Goal: Task Accomplishment & Management: Use online tool/utility

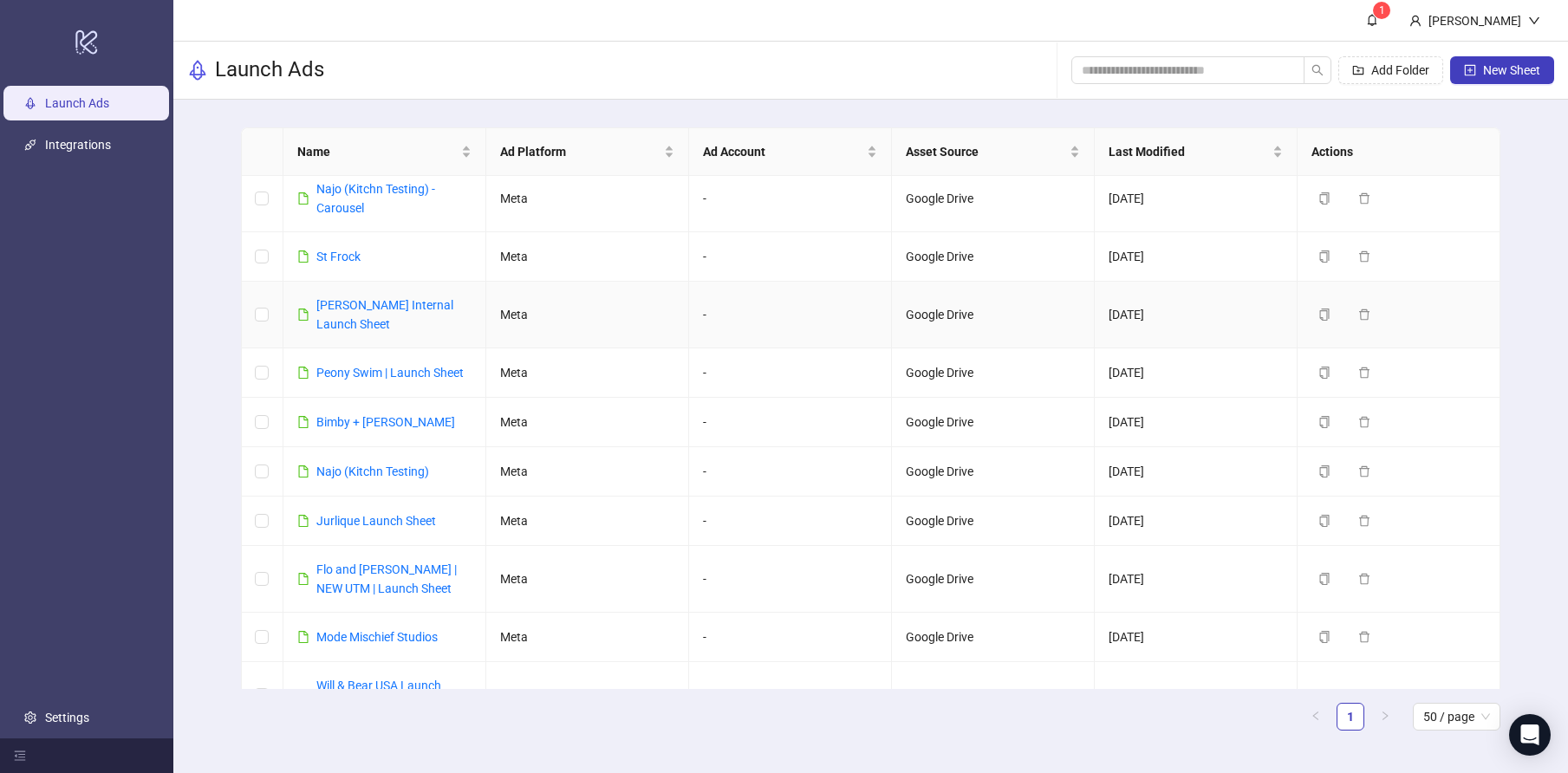
scroll to position [287, 0]
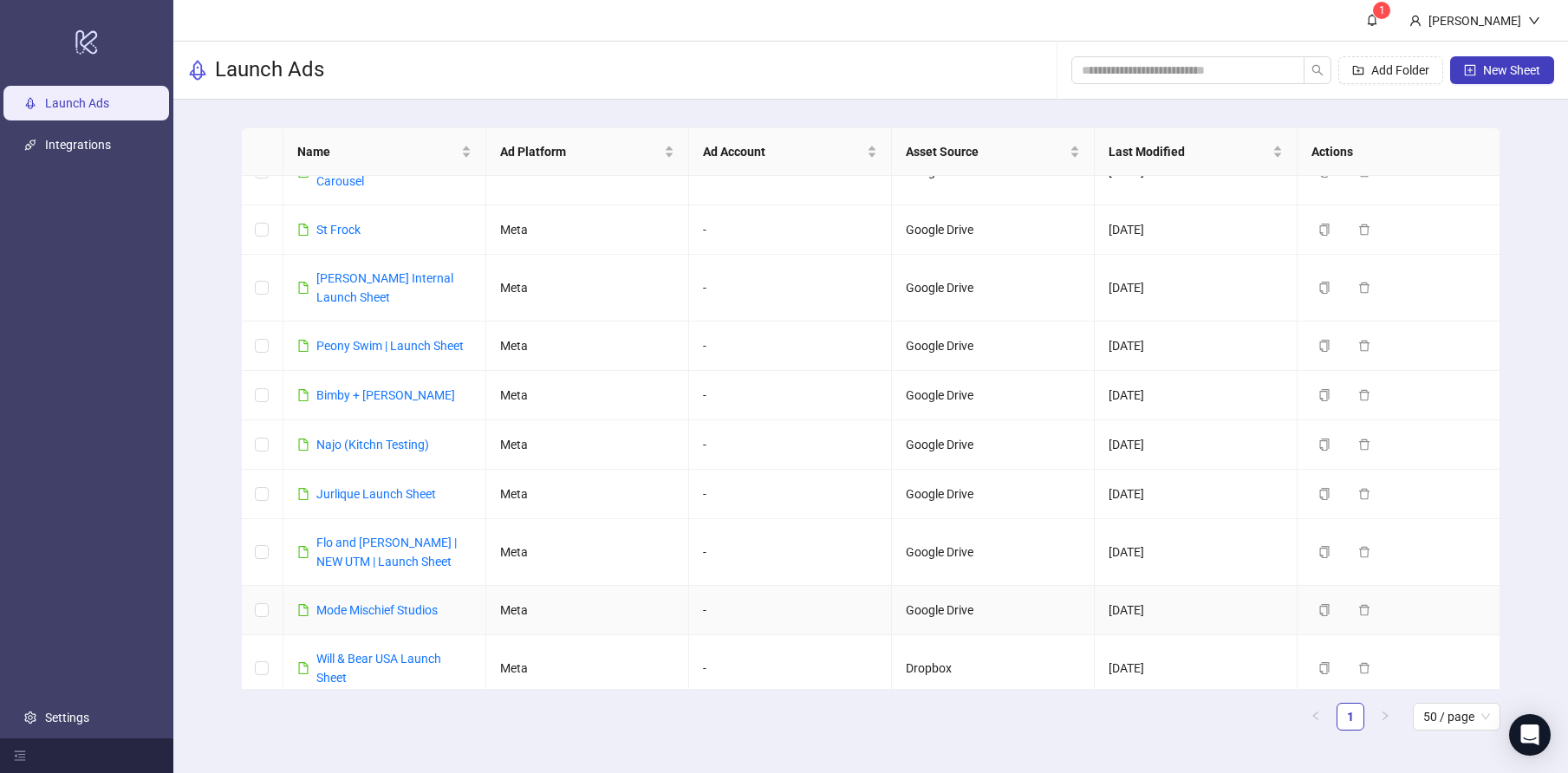
click at [394, 603] on link "Mode Mischief Studios" at bounding box center [377, 610] width 122 height 14
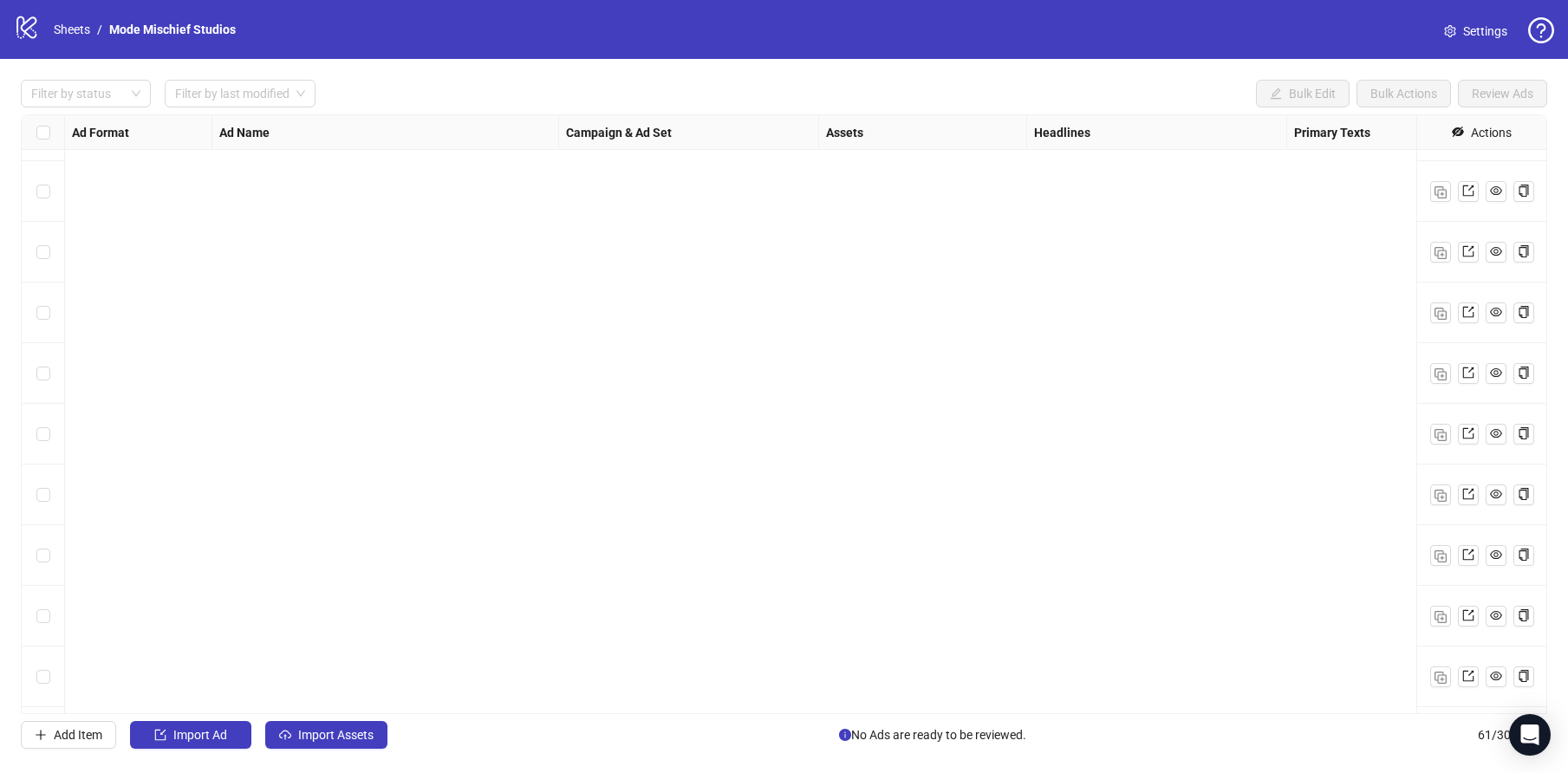
scroll to position [3138, 0]
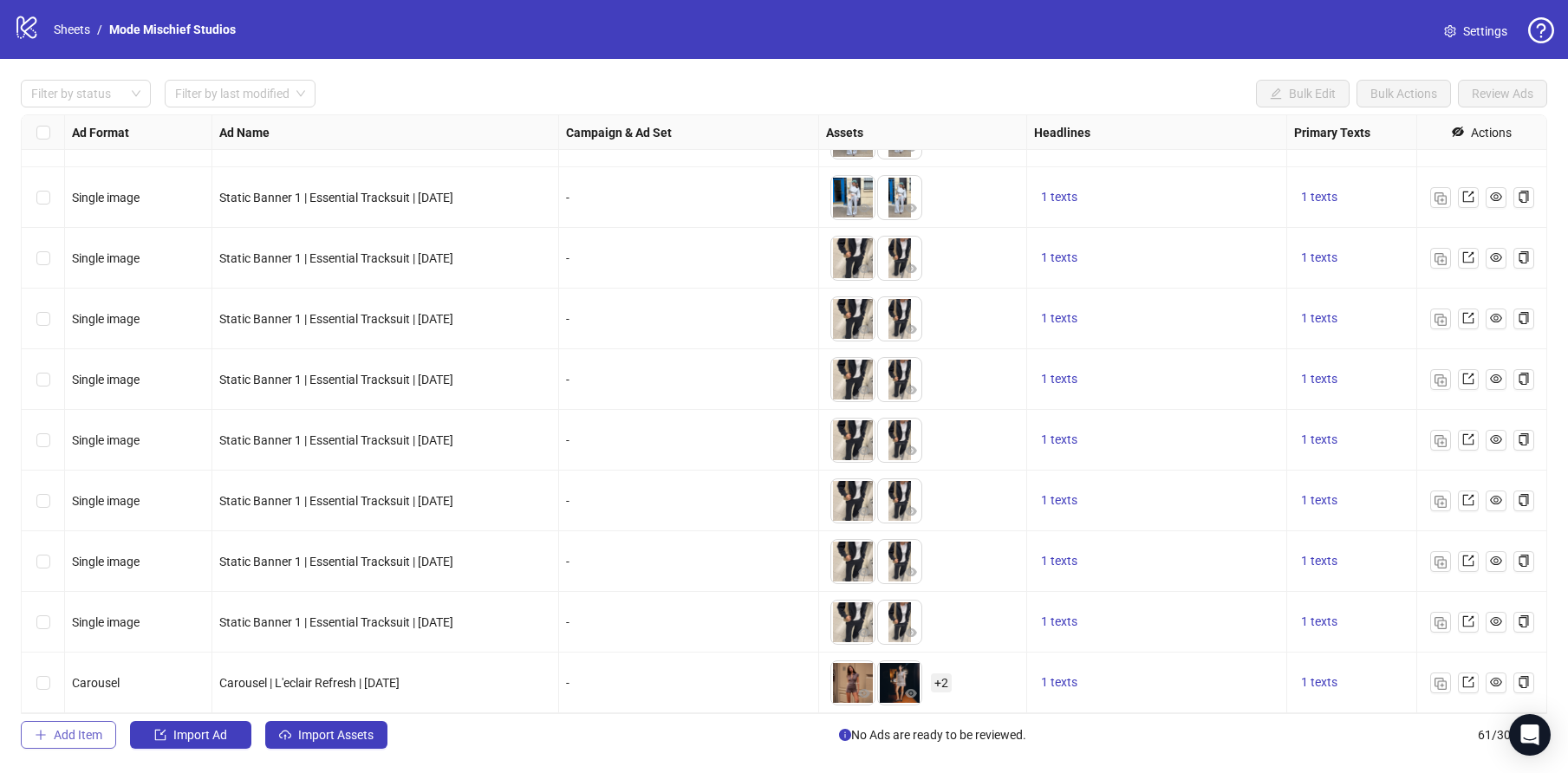
click at [76, 735] on span "Add Item" at bounding box center [78, 735] width 49 height 14
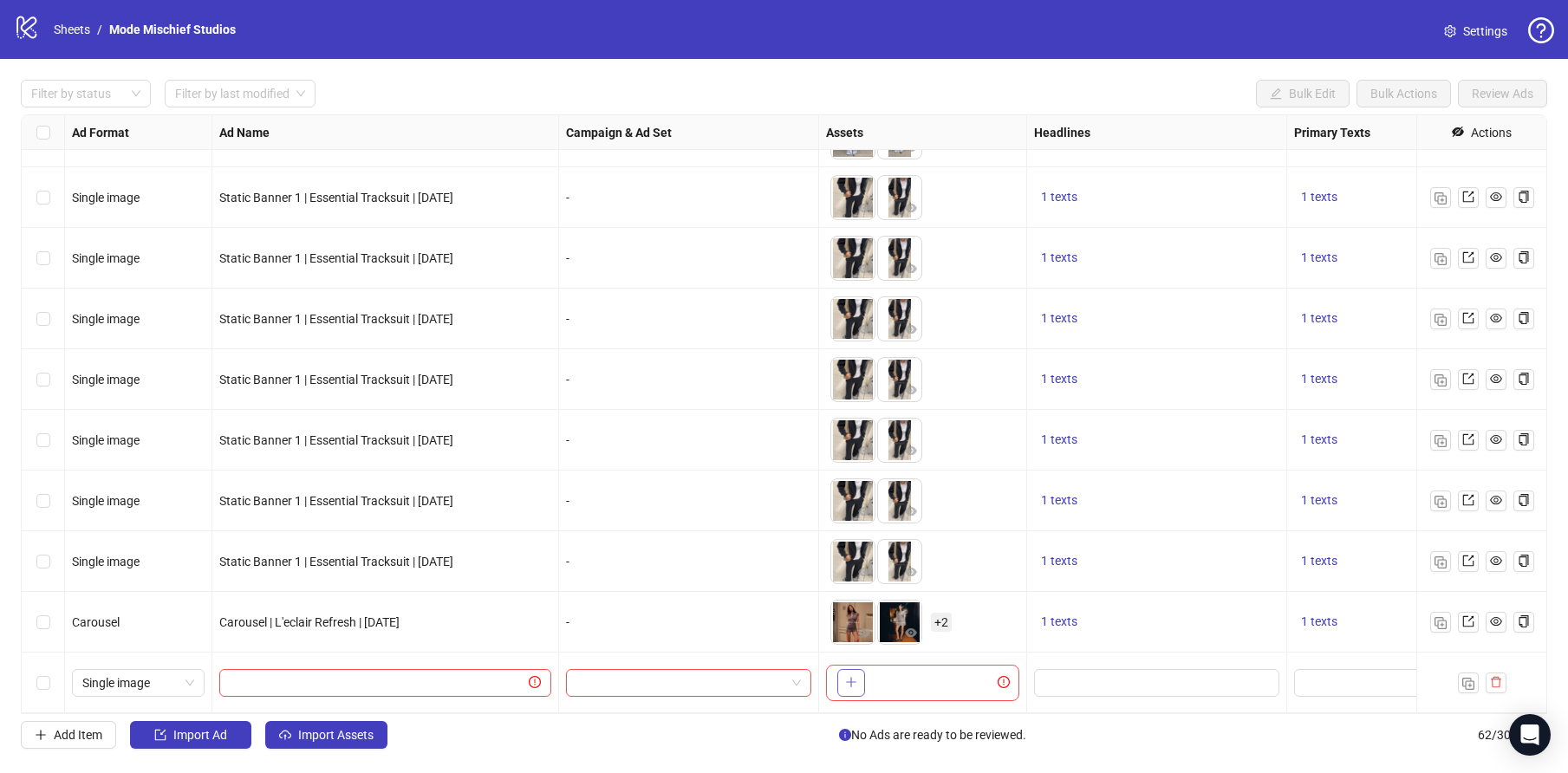
click at [845, 680] on icon "plus" at bounding box center [851, 683] width 12 height 12
click at [398, 675] on input "text" at bounding box center [377, 683] width 296 height 19
paste input "**********"
type input "**********"
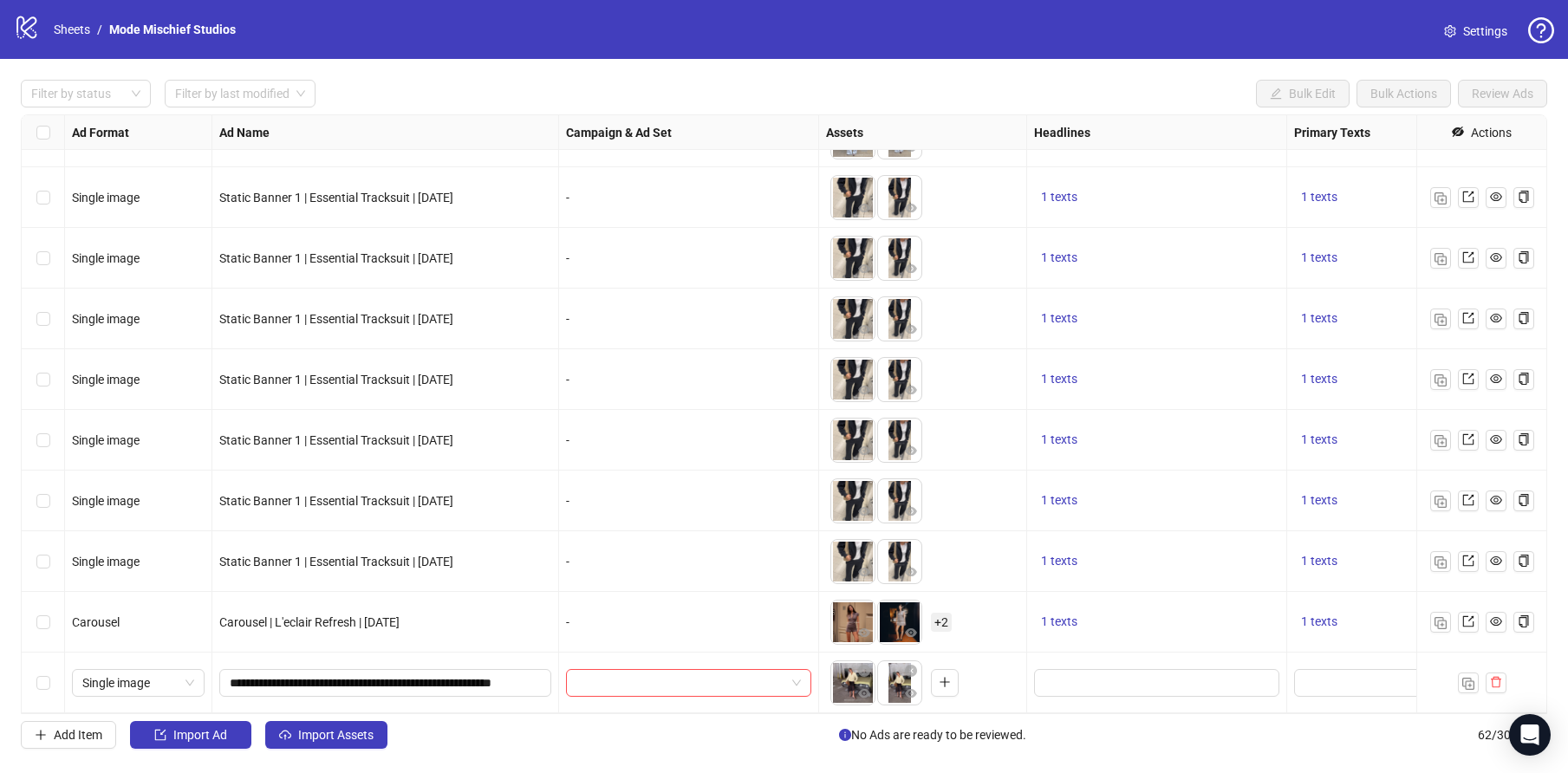
click at [573, 712] on div at bounding box center [688, 683] width 260 height 61
click at [678, 670] on input "search" at bounding box center [681, 683] width 209 height 26
click at [714, 673] on input "search" at bounding box center [681, 683] width 209 height 26
click at [684, 729] on div "Add Item Import Ad Import Assets No Ads are ready to be reviewed. 62 / 300 items" at bounding box center [784, 735] width 1526 height 28
click at [671, 686] on input "search" at bounding box center [681, 683] width 209 height 26
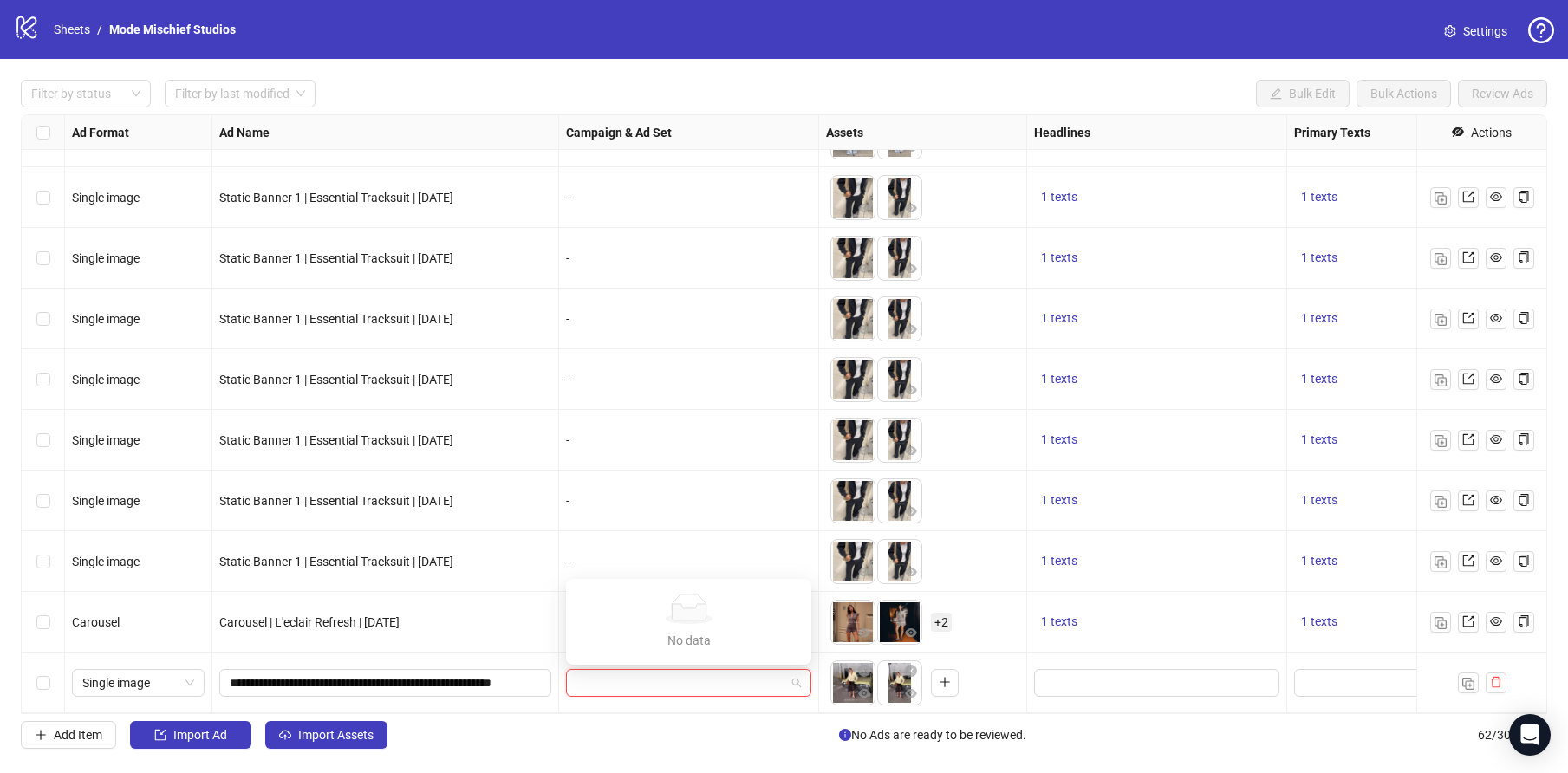
click at [671, 686] on input "search" at bounding box center [681, 683] width 209 height 26
click at [705, 723] on div "Add Item Import Ad Import Assets No Ads are ready to be reviewed. 62 / 300 items" at bounding box center [784, 735] width 1526 height 28
click at [637, 679] on input "search" at bounding box center [681, 683] width 209 height 26
